Goal: Use online tool/utility: Utilize a website feature to perform a specific function

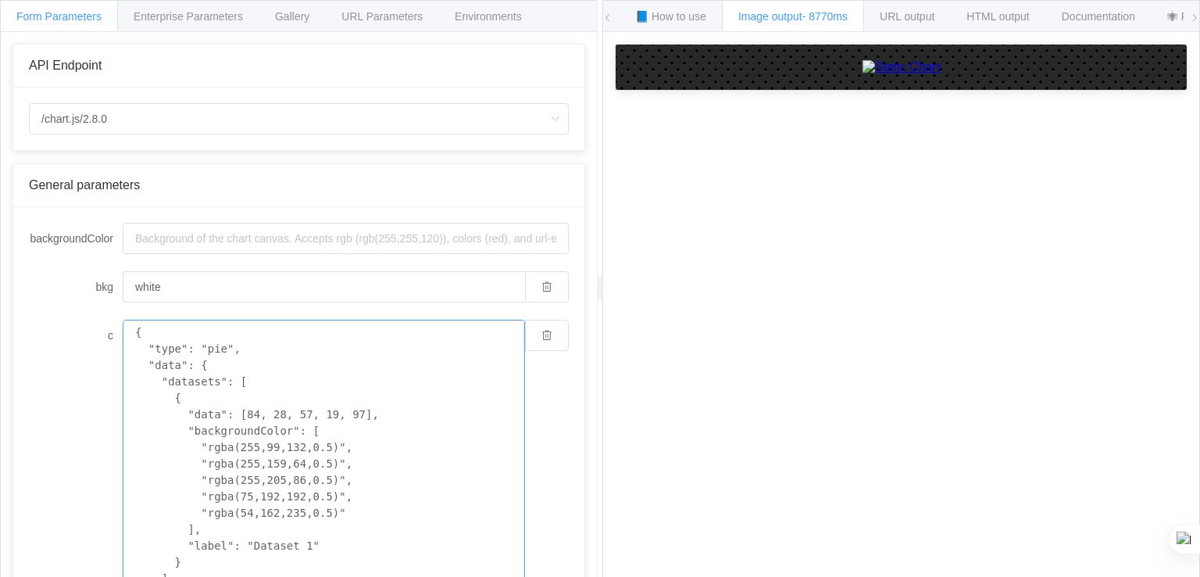
click at [280, 387] on textarea "{ "type": "pie", "data": { "datasets": [ { "data": [84, 28, 57, 19, 97], "backg…" at bounding box center [324, 480] width 402 height 321
click at [277, 363] on textarea "{ "type": "pie", "data": { "datasets": [ { "data": [84, 28, 57, 19, 97], "backg…" at bounding box center [324, 480] width 402 height 321
paste textarea
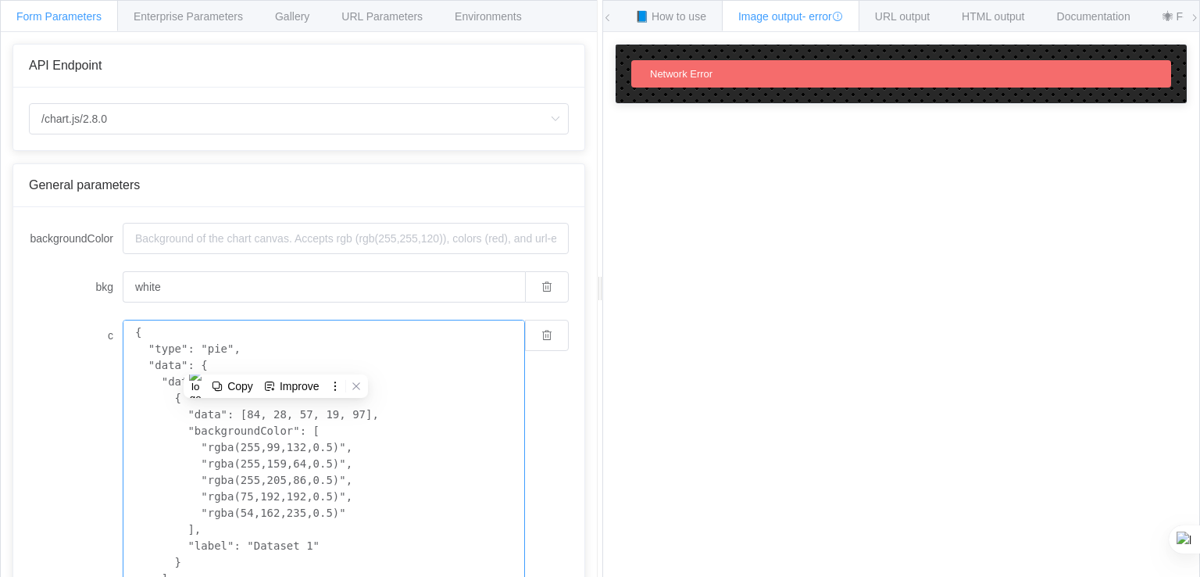
paste textarea "<!DOCTYPE html> <html lang="en"> <head> <meta charset="UTF-8"> <meta name="view…"
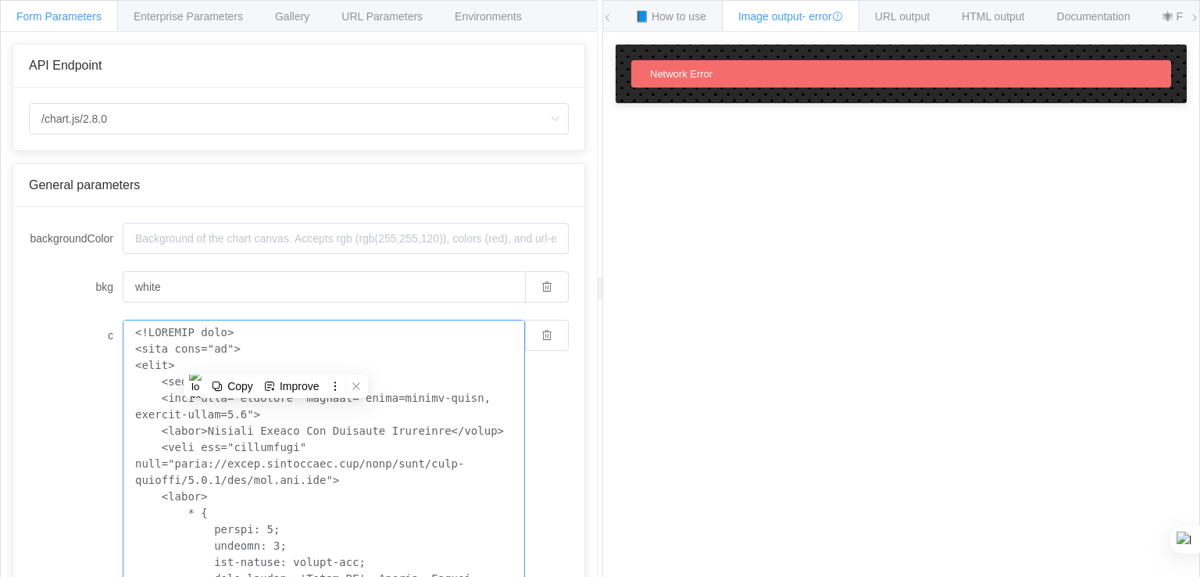
scroll to position [23, 0]
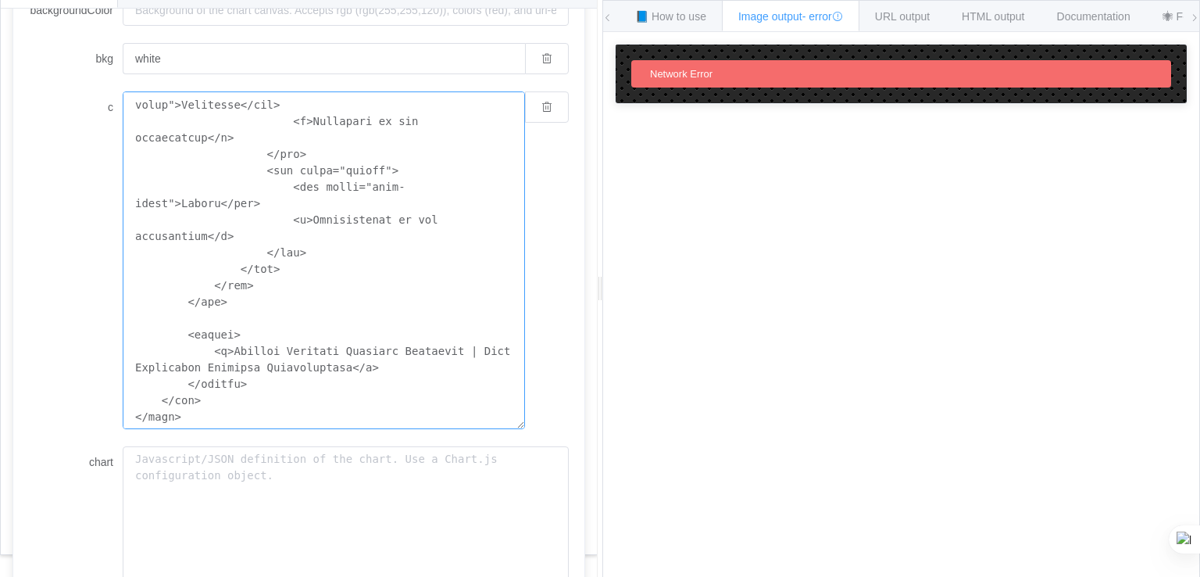
scroll to position [391, 0]
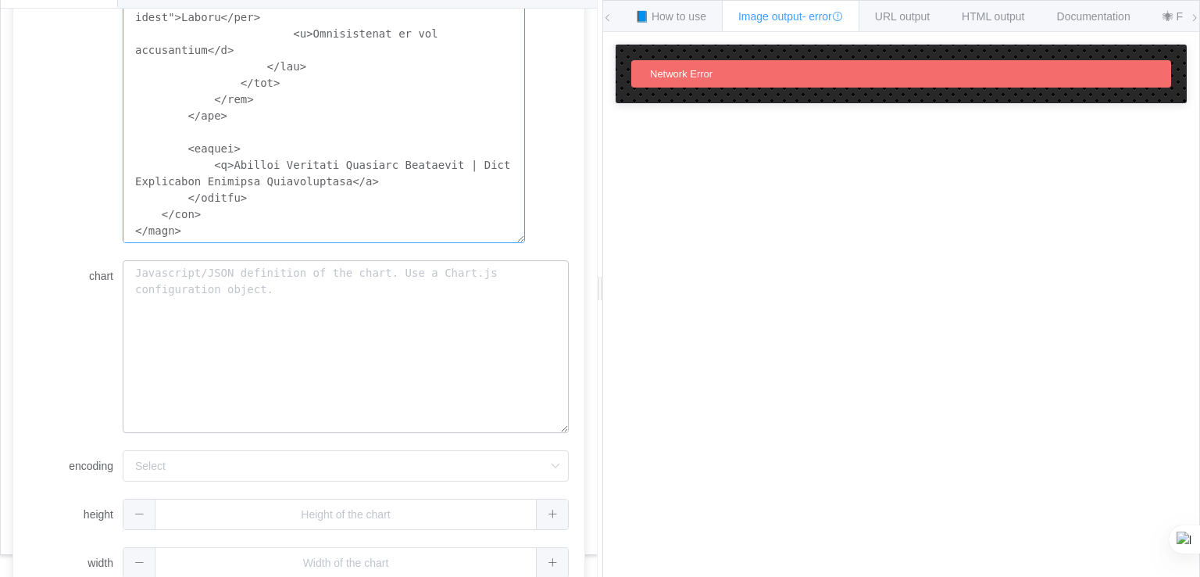
type textarea "<!DOCTYPE html> <html lang="en"> <head> <meta charset="UTF-8"> <meta name="view…"
click at [202, 306] on textarea "chart" at bounding box center [346, 347] width 446 height 174
click at [202, 298] on textarea "chart" at bounding box center [346, 347] width 446 height 174
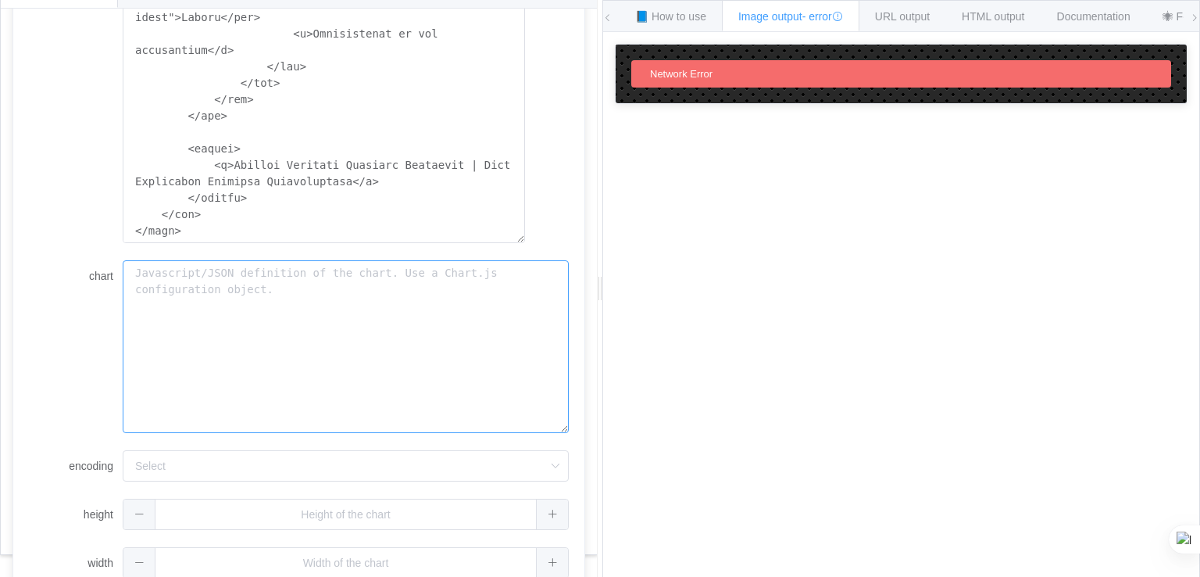
paste textarea "<!DOCTYPE html> <html lang="en"> <head> <meta charset="UTF-8"> <meta name="view…"
type textarea "<!DOCTYPE html> <html lang="en"> <head> <meta charset="UTF-8"> <meta name="view…"
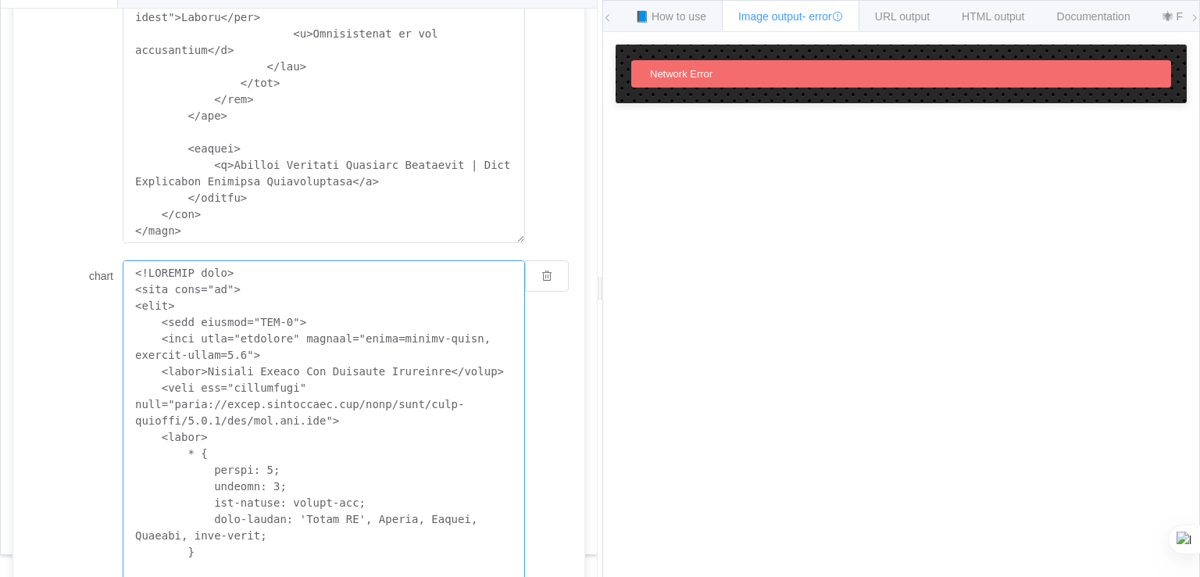
scroll to position [410, 0]
